Goal: Task Accomplishment & Management: Manage account settings

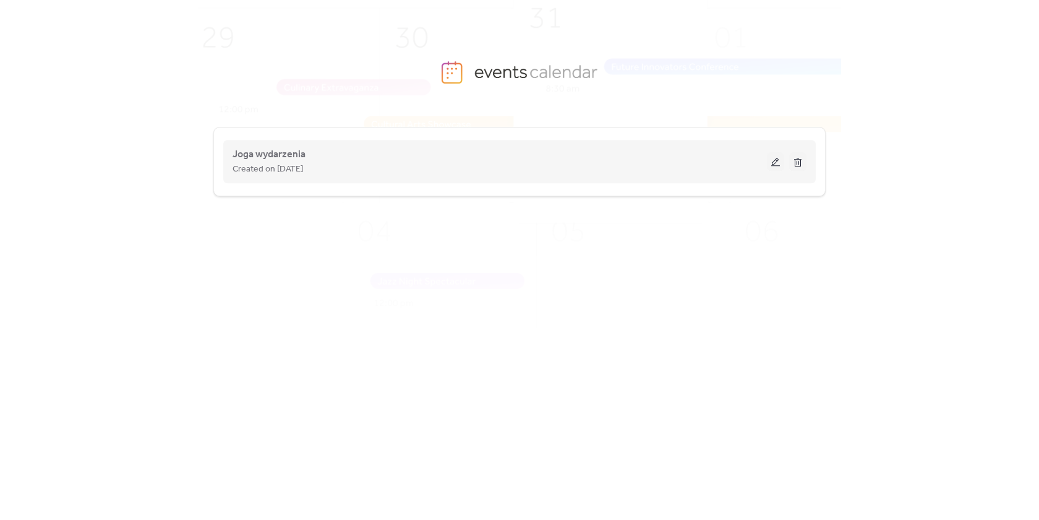
click at [773, 161] on button at bounding box center [775, 161] width 17 height 19
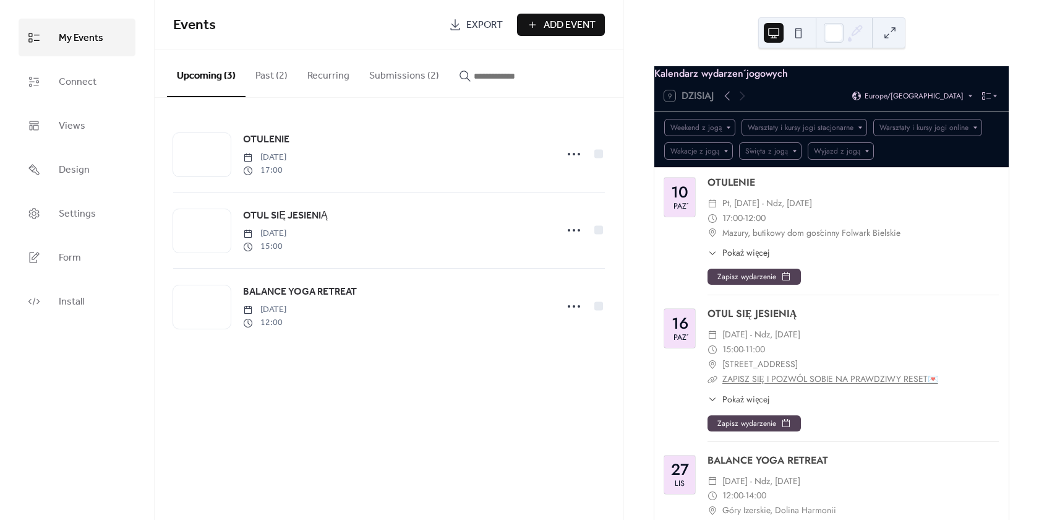
click at [397, 75] on button "Submissions (2)" at bounding box center [404, 73] width 90 height 46
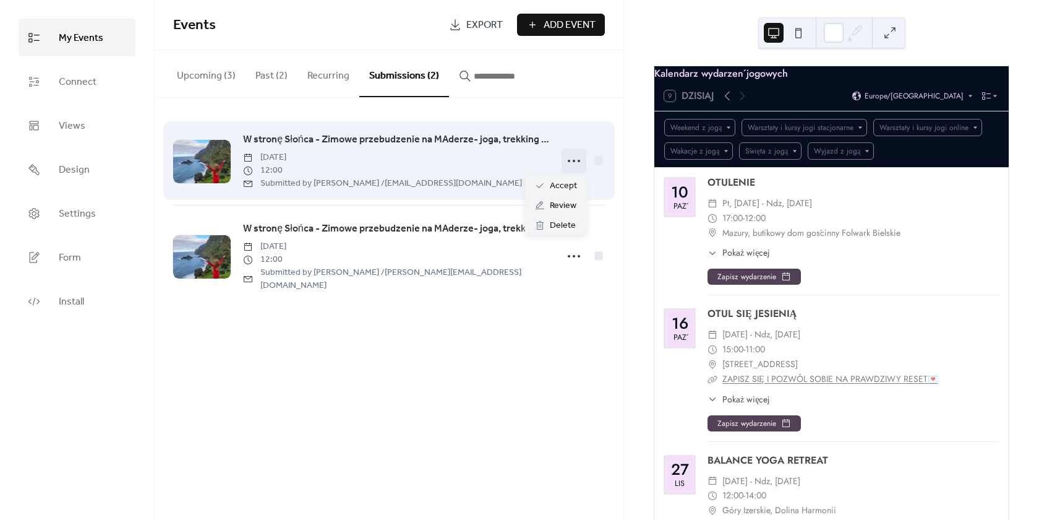
click at [570, 158] on icon at bounding box center [574, 161] width 20 height 20
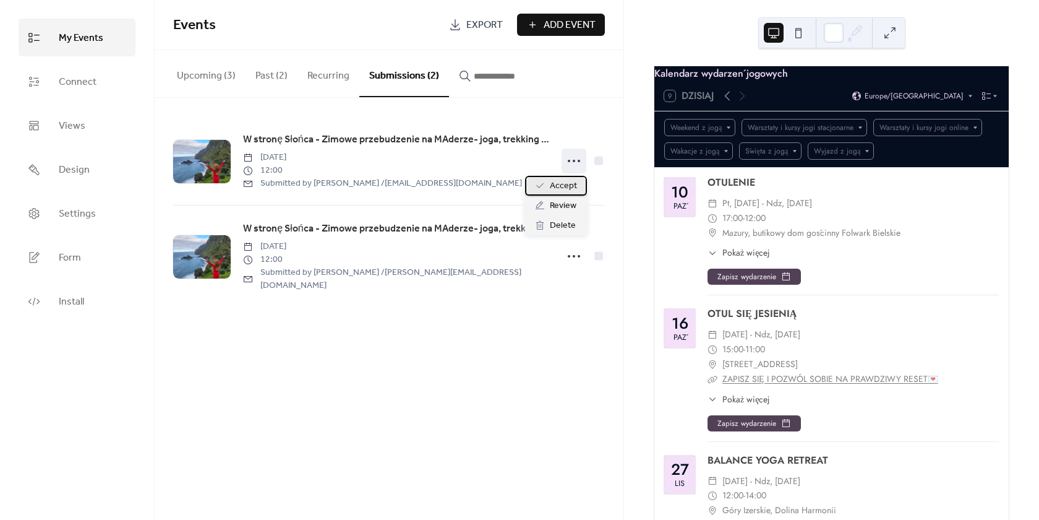
click at [563, 187] on span "Accept" at bounding box center [563, 186] width 27 height 15
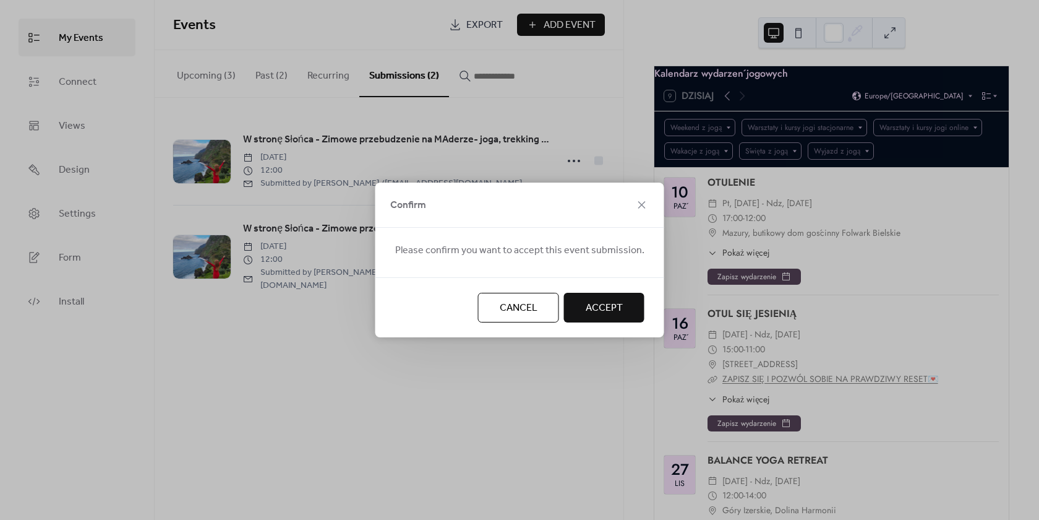
click at [600, 307] on span "Accept" at bounding box center [604, 308] width 37 height 15
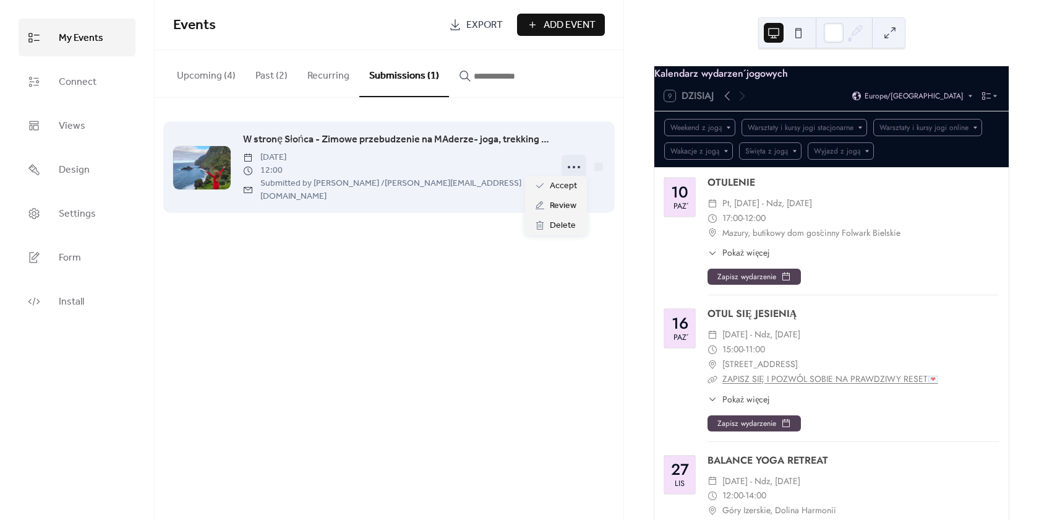
click at [578, 162] on icon at bounding box center [574, 167] width 20 height 20
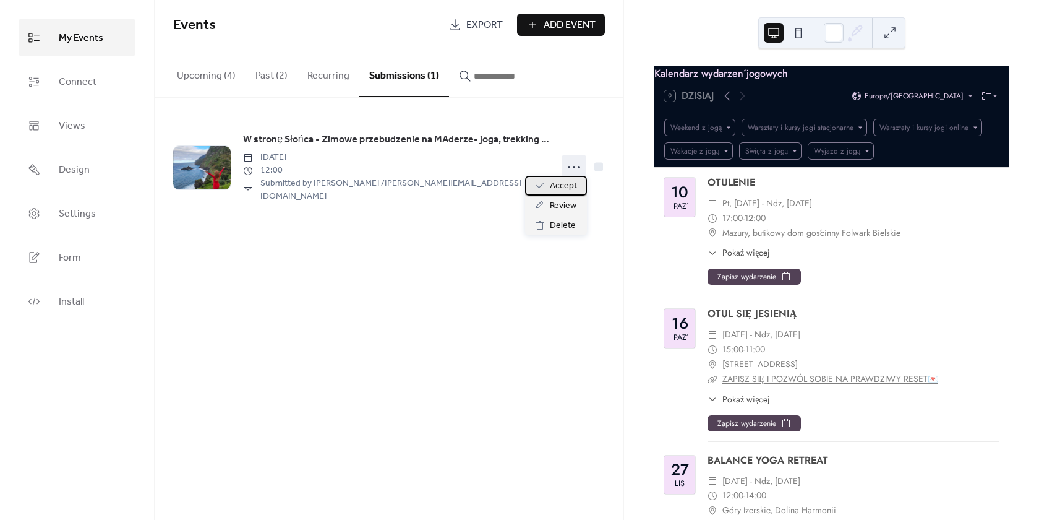
click at [563, 188] on span "Accept" at bounding box center [563, 186] width 27 height 15
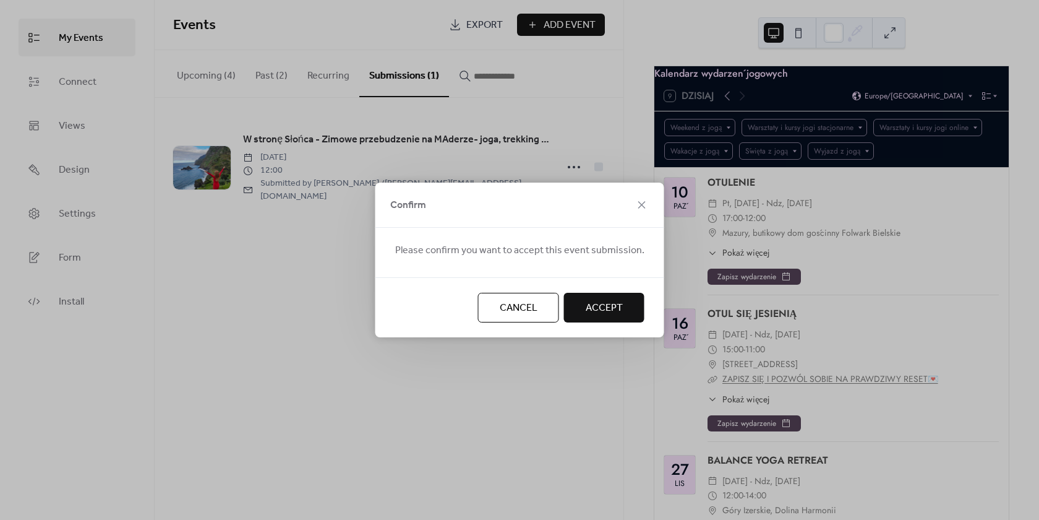
click at [589, 304] on span "Accept" at bounding box center [604, 308] width 37 height 15
